Goal: Task Accomplishment & Management: Use online tool/utility

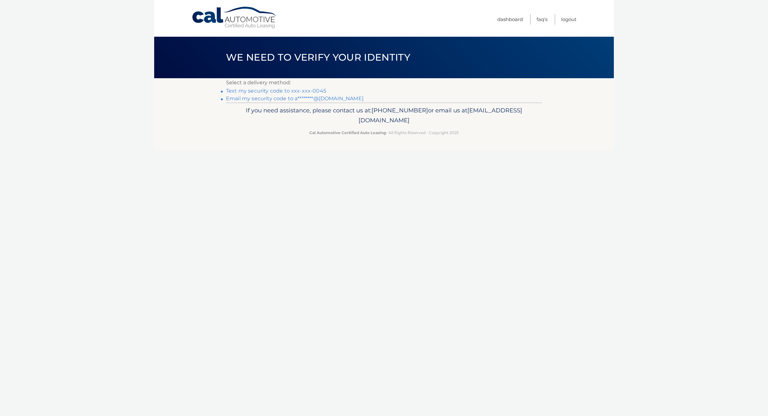
click at [319, 92] on link "Text my security code to xxx-xxx-0045" at bounding box center [276, 91] width 100 height 6
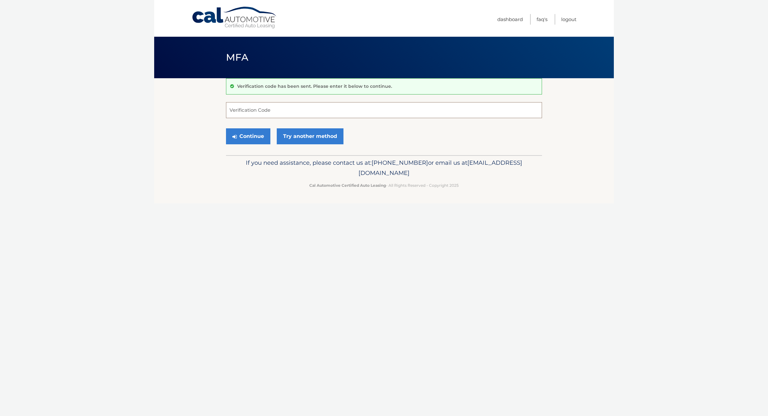
click at [321, 114] on input "Verification Code" at bounding box center [384, 110] width 316 height 16
type input "167830"
click at [226, 128] on button "Continue" at bounding box center [248, 136] width 44 height 16
